Goal: Check status: Check status

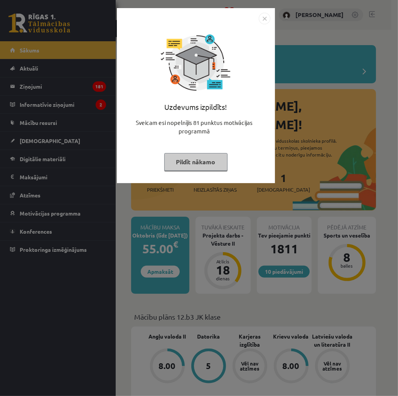
click at [266, 22] on img "Close" at bounding box center [264, 19] width 12 height 12
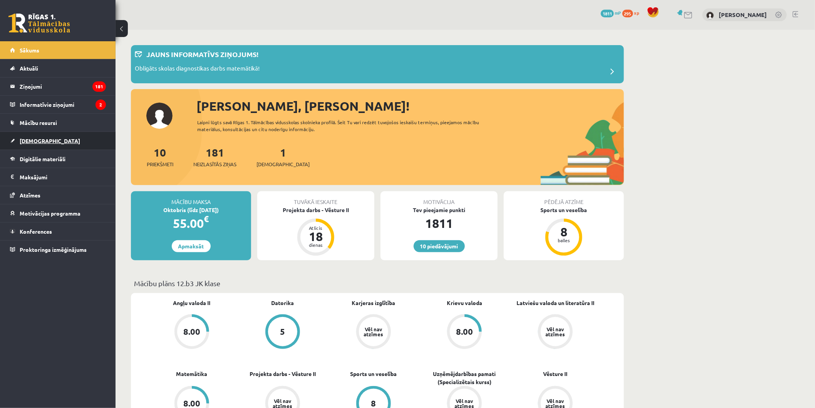
click at [60, 133] on link "[DEMOGRAPHIC_DATA]" at bounding box center [58, 141] width 96 height 18
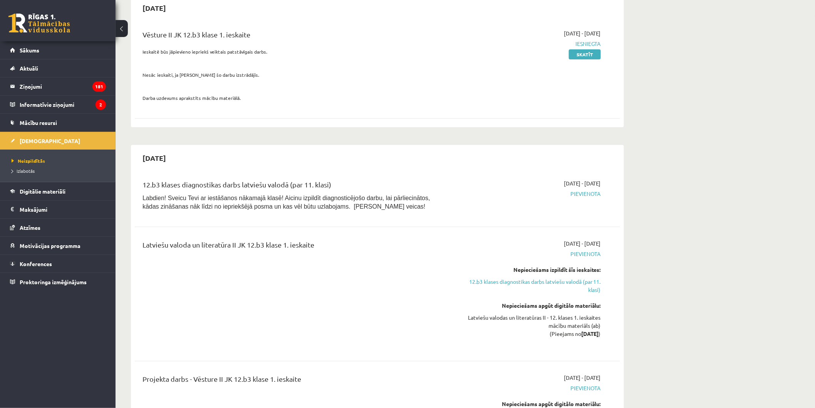
scroll to position [86, 0]
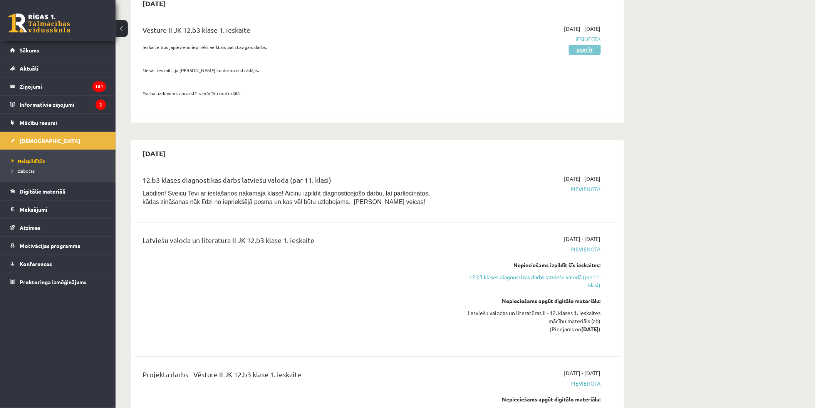
click at [397, 49] on link "Skatīt" at bounding box center [585, 50] width 32 height 10
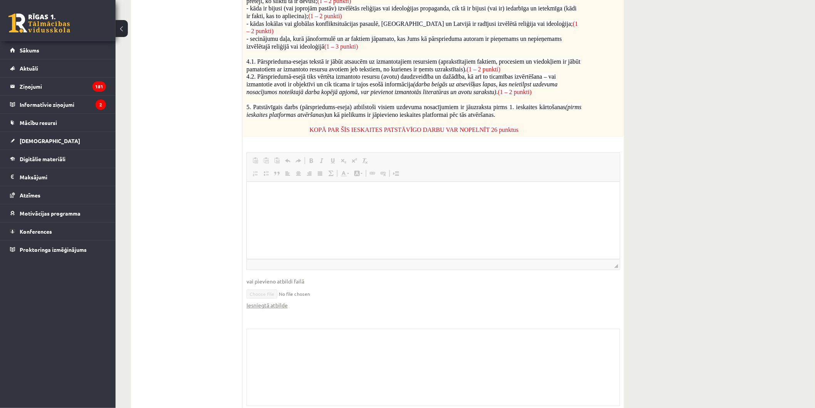
scroll to position [445, 0]
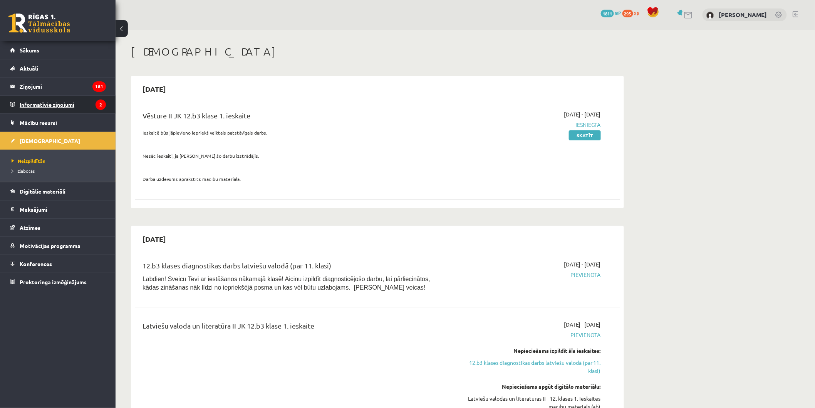
click at [91, 100] on legend "Informatīvie ziņojumi 2" at bounding box center [63, 105] width 86 height 18
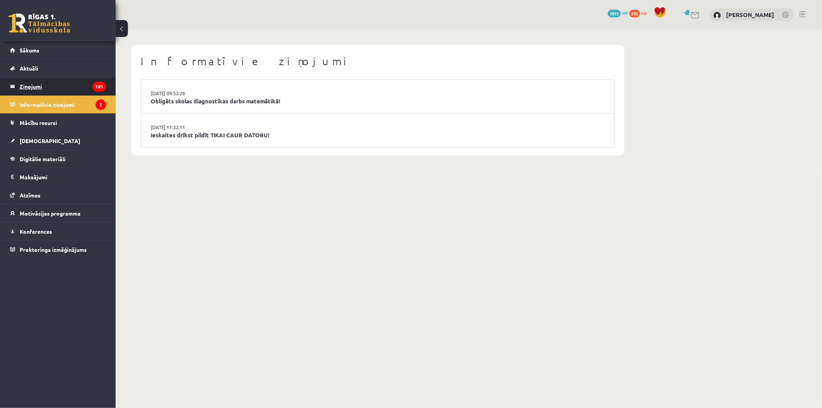
click at [78, 90] on legend "Ziņojumi 181" at bounding box center [63, 86] width 86 height 18
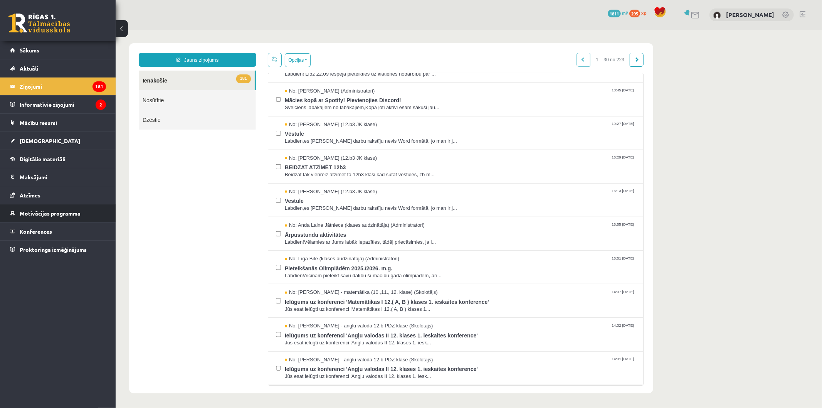
scroll to position [342, 0]
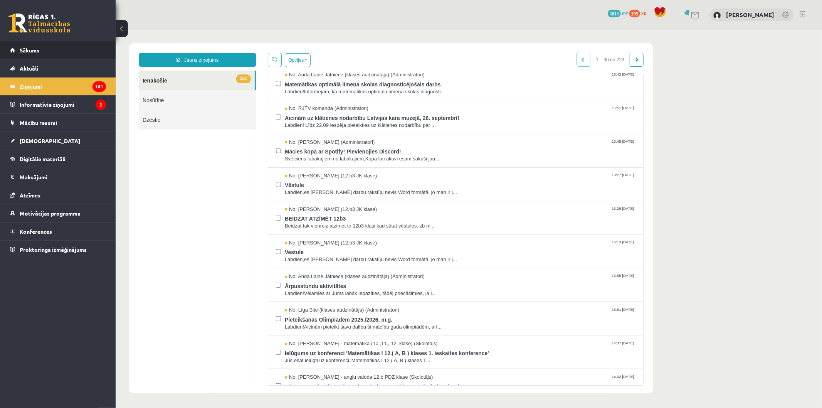
click at [70, 51] on link "Sākums" at bounding box center [58, 50] width 96 height 18
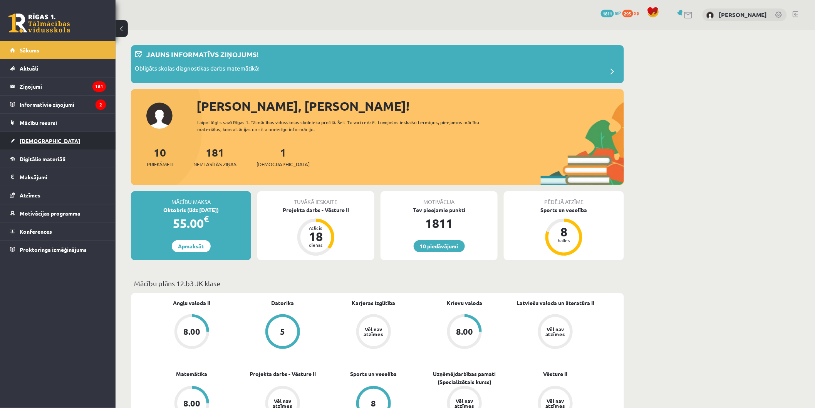
click at [66, 144] on link "[DEMOGRAPHIC_DATA]" at bounding box center [58, 141] width 96 height 18
